Goal: Transaction & Acquisition: Purchase product/service

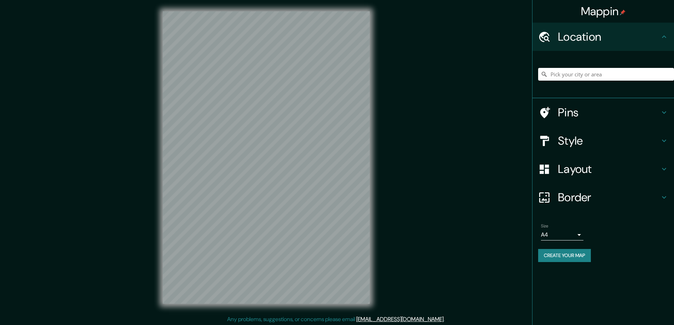
click at [573, 140] on h4 "Style" at bounding box center [609, 141] width 102 height 14
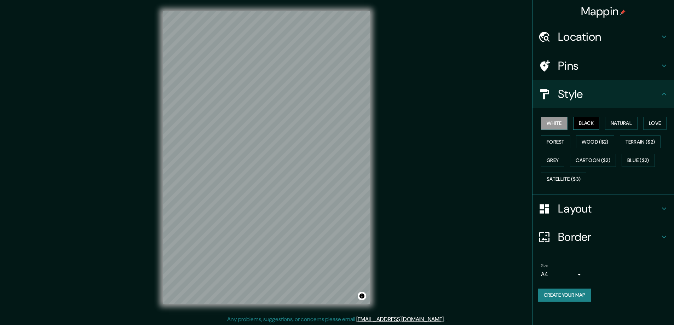
click at [588, 120] on button "Black" at bounding box center [587, 123] width 27 height 13
click at [574, 207] on h4 "Layout" at bounding box center [609, 209] width 102 height 14
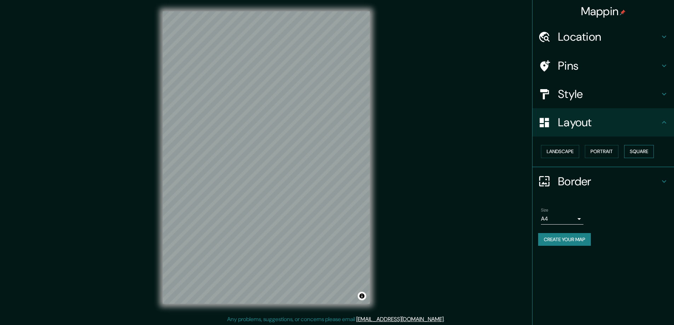
click at [639, 147] on button "Square" at bounding box center [640, 151] width 30 height 13
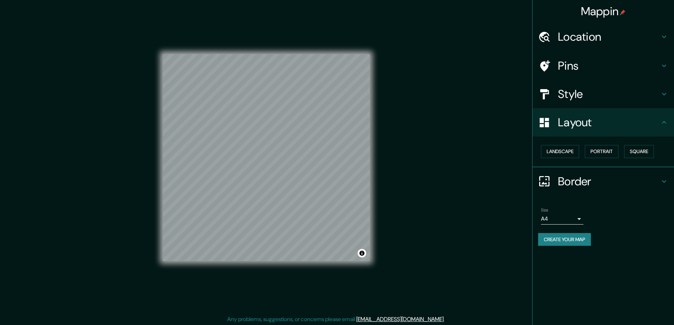
click at [577, 219] on body "Mappin Location Pins Style Layout Landscape Portrait Square Border Choose a bor…" at bounding box center [337, 162] width 674 height 325
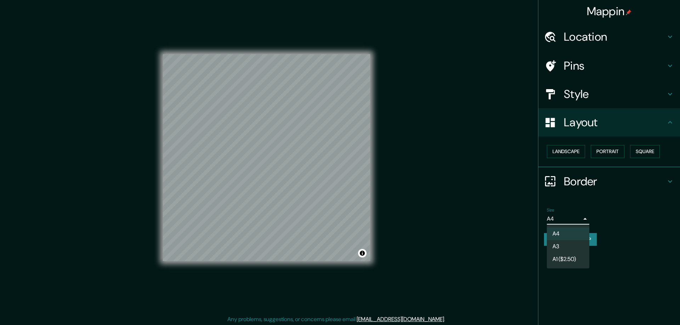
click at [556, 247] on li "A3" at bounding box center [568, 246] width 42 height 13
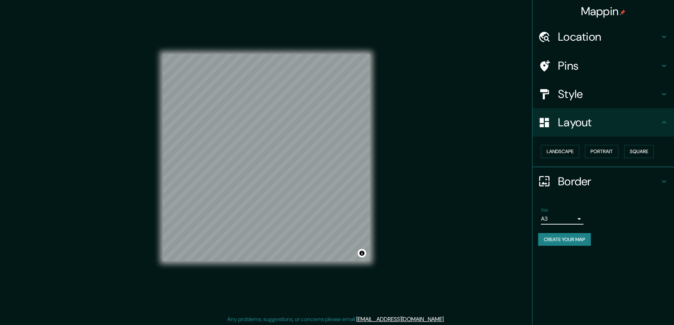
click at [564, 38] on h4 "Location" at bounding box center [609, 37] width 102 height 14
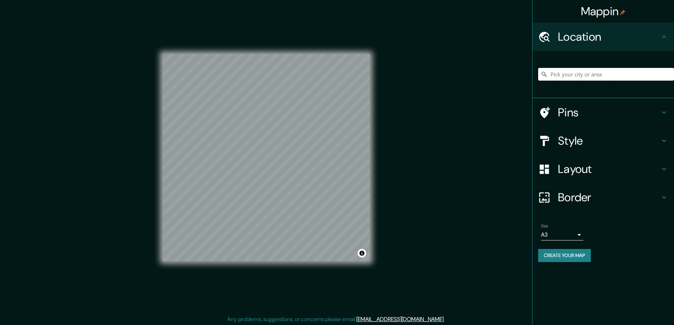
drag, startPoint x: 564, startPoint y: 38, endPoint x: 570, endPoint y: 71, distance: 34.2
click at [570, 71] on input "Pick your city or area" at bounding box center [607, 74] width 136 height 13
paste input "5021 W. Rawson Avenue, Franklin, WI 53132"
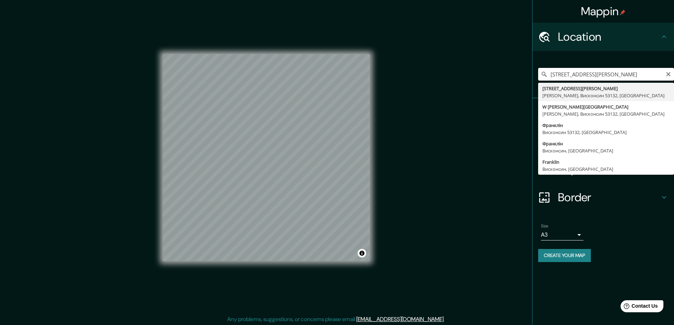
type input "5021 West Rawson Avenue, Франклін, Висконсин 53132, США"
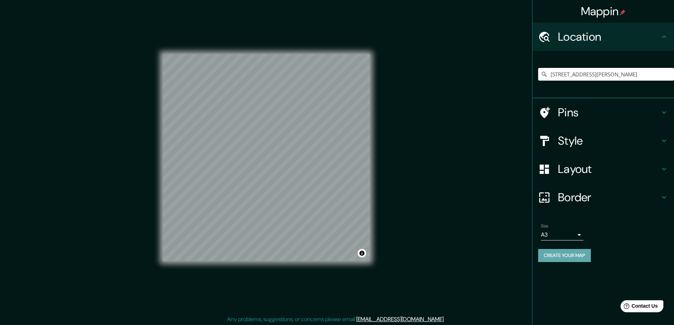
click at [549, 252] on button "Create your map" at bounding box center [565, 255] width 53 height 13
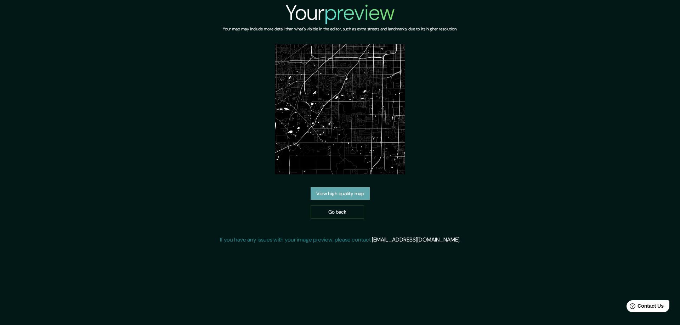
click at [328, 187] on link "View high quality map" at bounding box center [340, 193] width 59 height 13
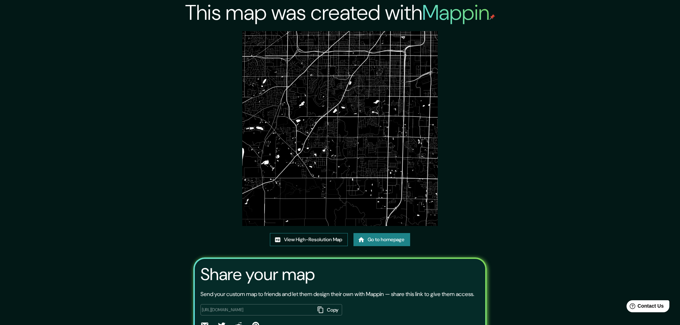
click at [288, 42] on div "This map was created with Mappin View High-Resolution Map Go to homepage Share …" at bounding box center [340, 182] width 310 height 364
click at [288, 46] on img at bounding box center [339, 128] width 195 height 195
click at [302, 239] on link "View High-Resolution Map" at bounding box center [306, 239] width 78 height 13
click at [124, 191] on div "This map was created with Mappin View High-Resolution Map Go to homepage Share …" at bounding box center [337, 182] width 674 height 364
click at [300, 238] on link "View High-Resolution Map" at bounding box center [306, 239] width 78 height 13
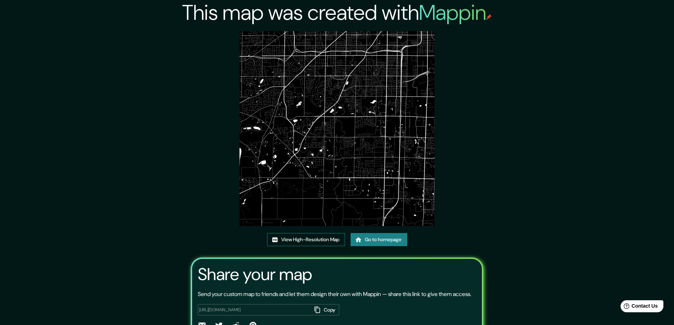
click at [294, 237] on link "View High-Resolution Map" at bounding box center [306, 239] width 78 height 13
click at [373, 239] on link "Go to homepage" at bounding box center [379, 239] width 57 height 13
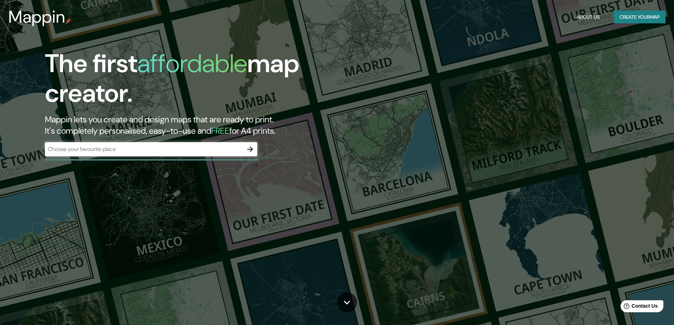
click at [114, 220] on div "The first affordable map creator. Mappin lets you create and design maps that a…" at bounding box center [337, 162] width 674 height 325
click at [249, 150] on icon "button" at bounding box center [250, 149] width 8 height 8
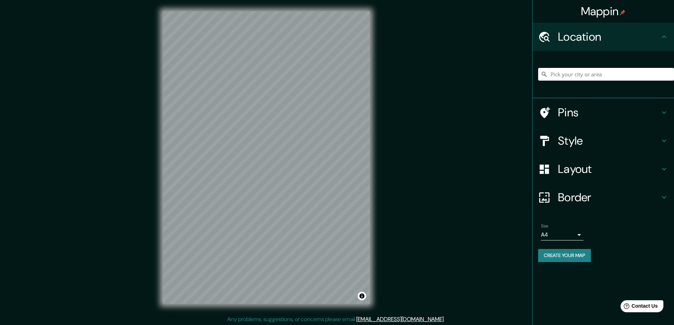
click at [566, 138] on h4 "Style" at bounding box center [609, 141] width 102 height 14
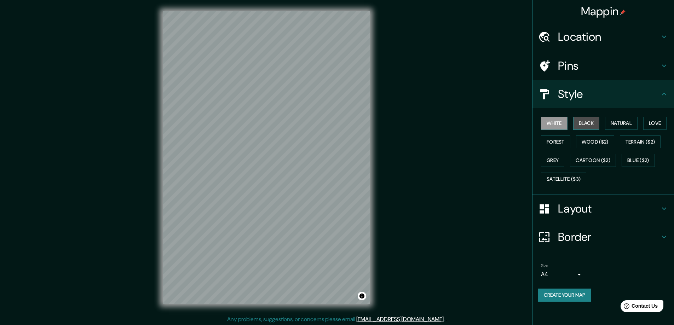
click at [589, 122] on button "Black" at bounding box center [587, 123] width 27 height 13
click at [582, 209] on h4 "Layout" at bounding box center [609, 209] width 102 height 14
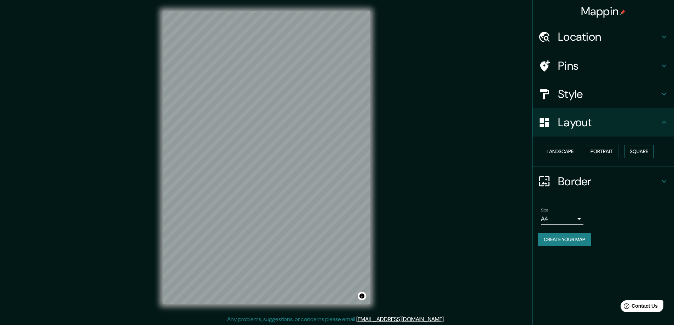
click at [650, 148] on button "Square" at bounding box center [640, 151] width 30 height 13
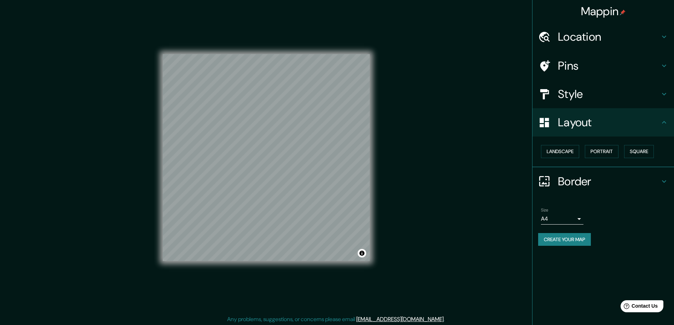
click at [578, 219] on body "Mappin Location Pins Style Layout Landscape Portrait Square Border Choose a bor…" at bounding box center [337, 162] width 674 height 325
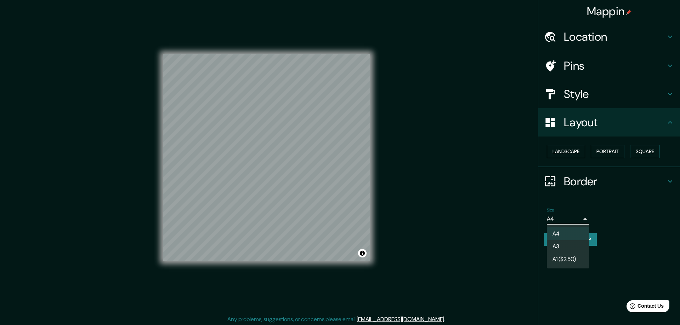
click at [555, 246] on li "A3" at bounding box center [568, 246] width 42 height 13
type input "a4"
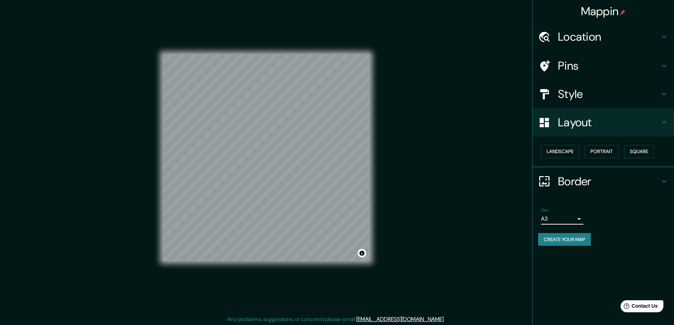
click at [570, 38] on h4 "Location" at bounding box center [609, 37] width 102 height 14
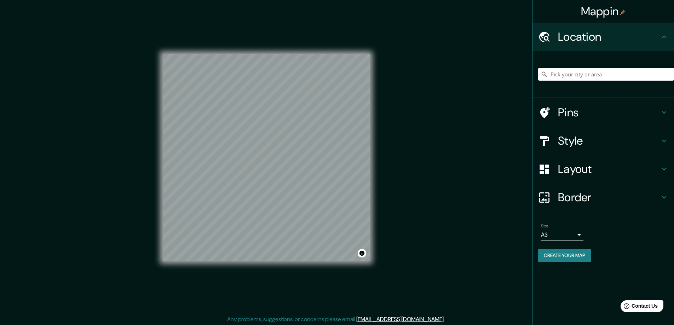
paste input "[STREET_ADDRESS][PERSON_NAME]"
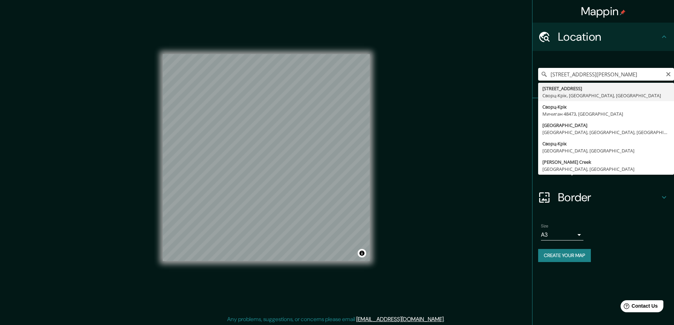
type input "[STREET_ADDRESS]"
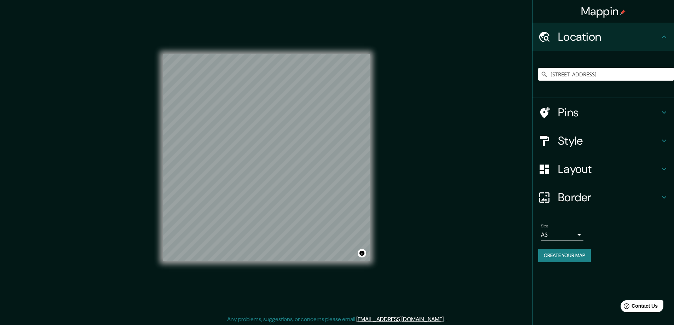
click at [552, 253] on button "Create your map" at bounding box center [565, 255] width 53 height 13
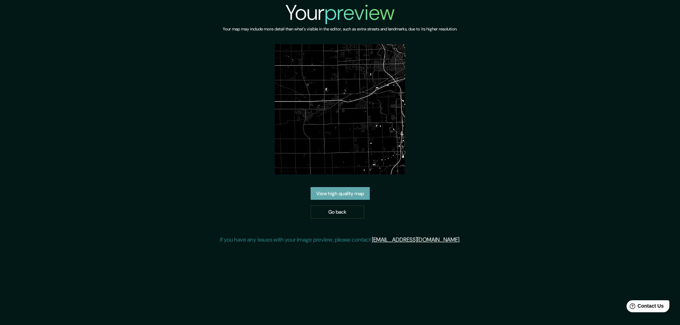
click at [329, 191] on link "View high quality map" at bounding box center [340, 193] width 59 height 13
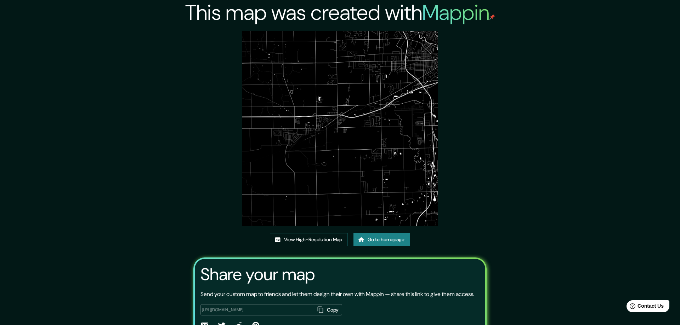
click at [298, 48] on img at bounding box center [339, 128] width 195 height 195
click at [295, 238] on link "View High-Resolution Map" at bounding box center [306, 239] width 78 height 13
click at [375, 240] on link "Go to homepage" at bounding box center [379, 239] width 57 height 13
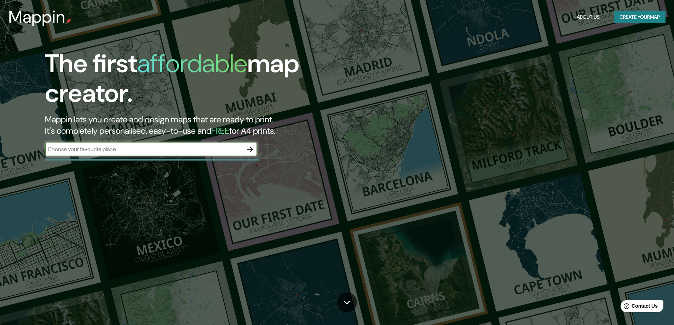
click at [251, 146] on icon "button" at bounding box center [250, 149] width 8 height 8
